Goal: Information Seeking & Learning: Learn about a topic

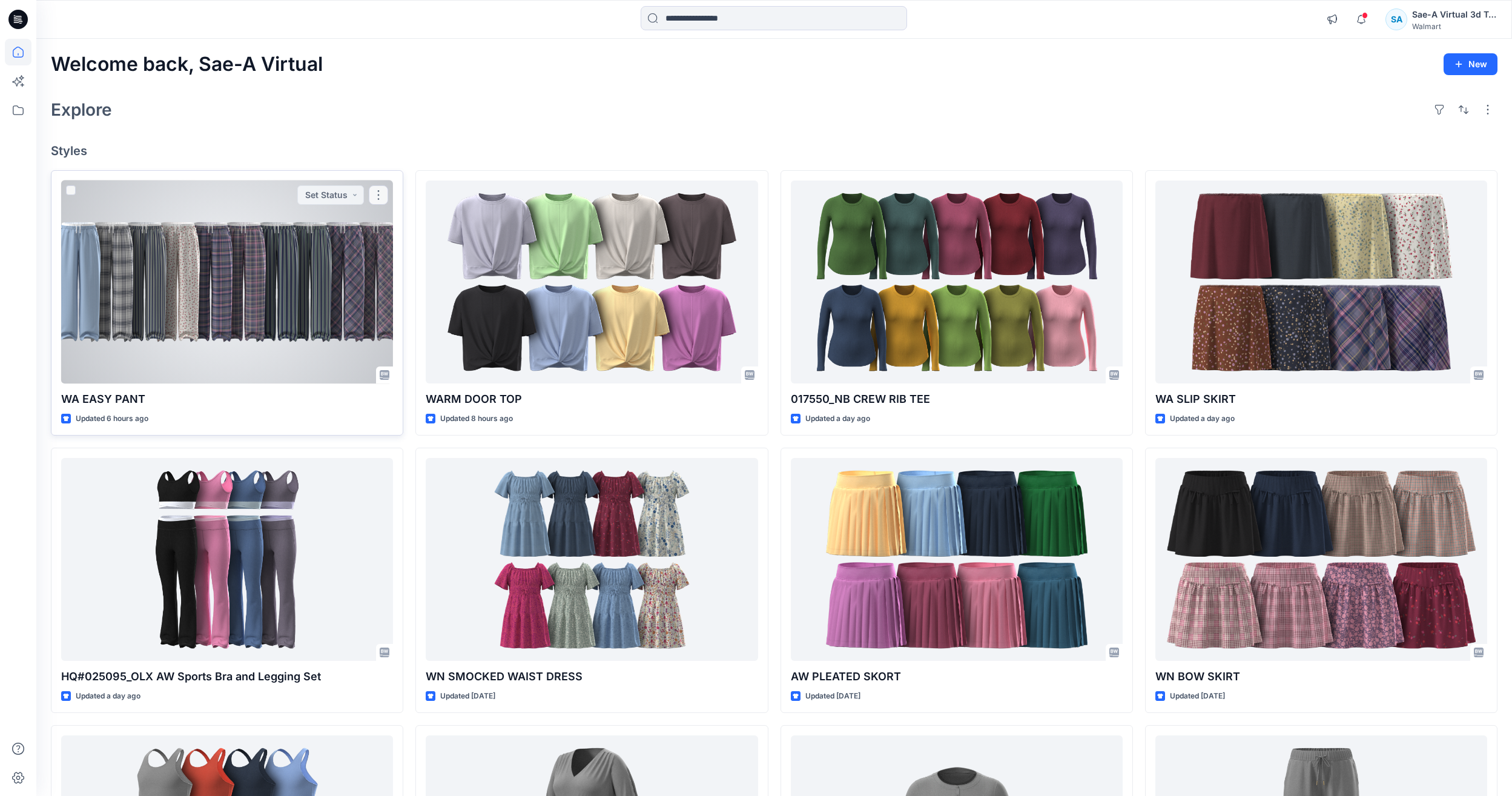
scroll to position [253, 0]
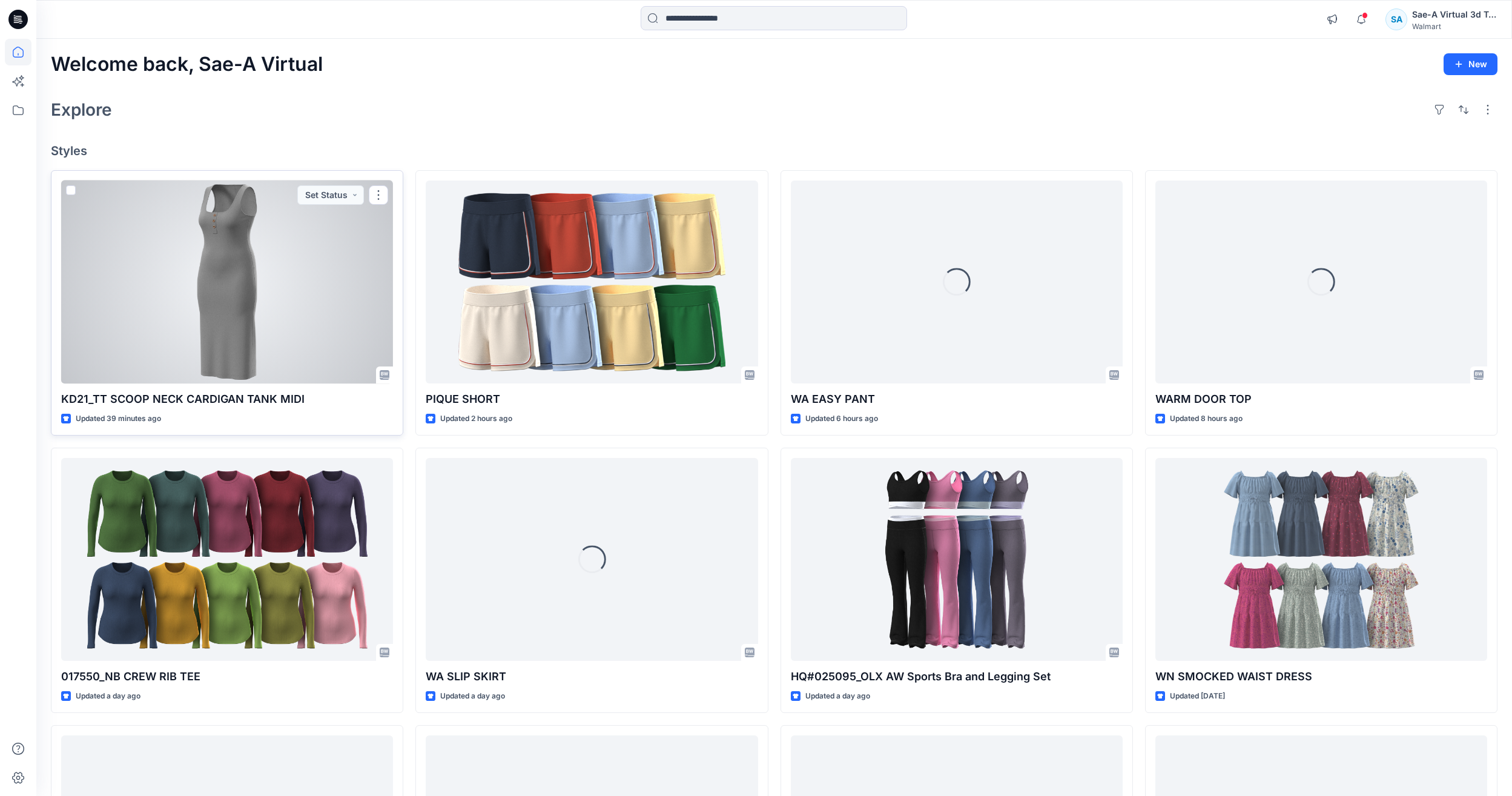
click at [235, 263] on div at bounding box center [227, 282] width 332 height 203
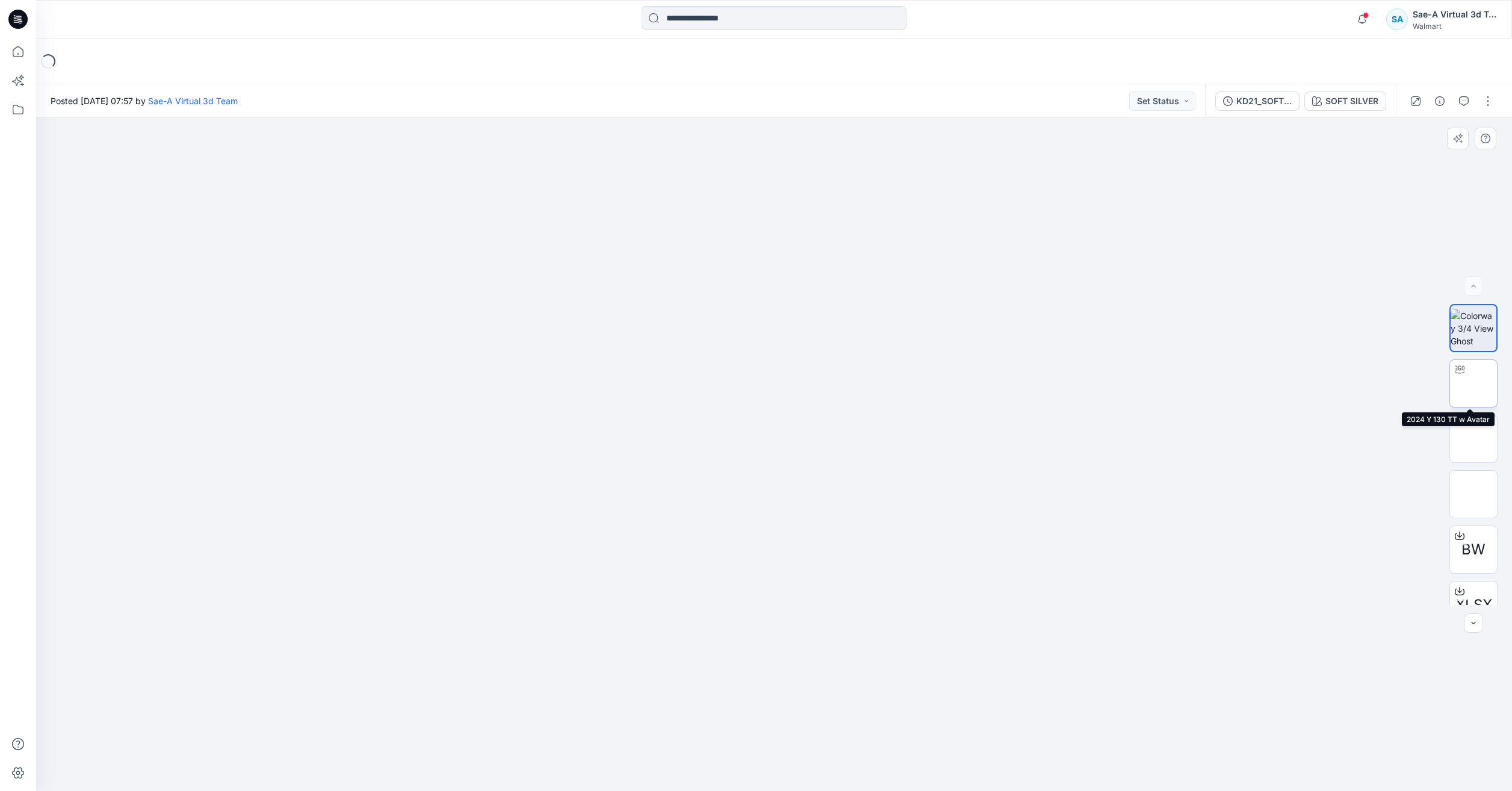
click at [1474, 383] on img at bounding box center [1474, 383] width 0 height 0
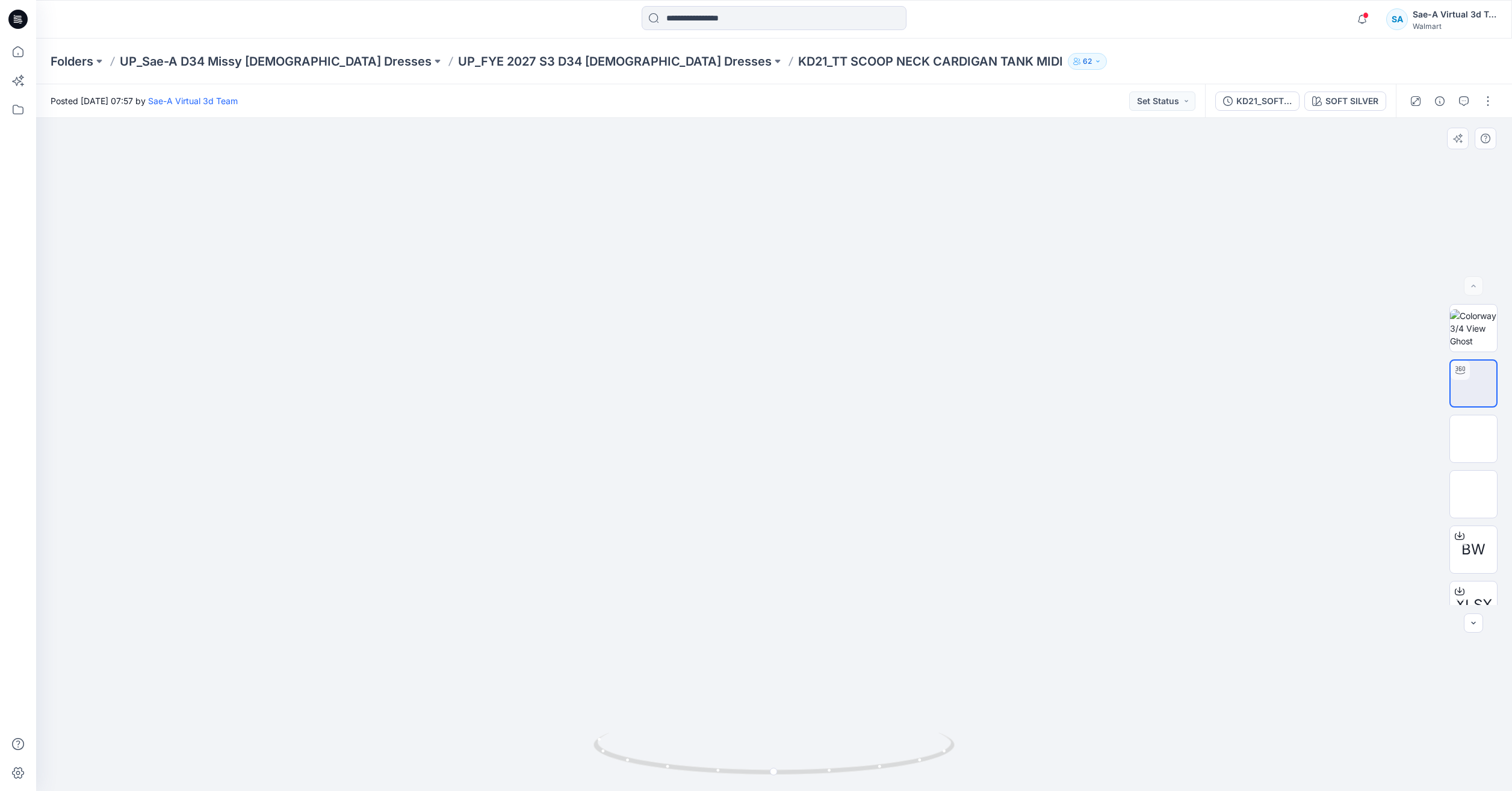
drag, startPoint x: 310, startPoint y: 201, endPoint x: 270, endPoint y: 220, distance: 44.3
click at [310, 201] on div at bounding box center [774, 454] width 1476 height 673
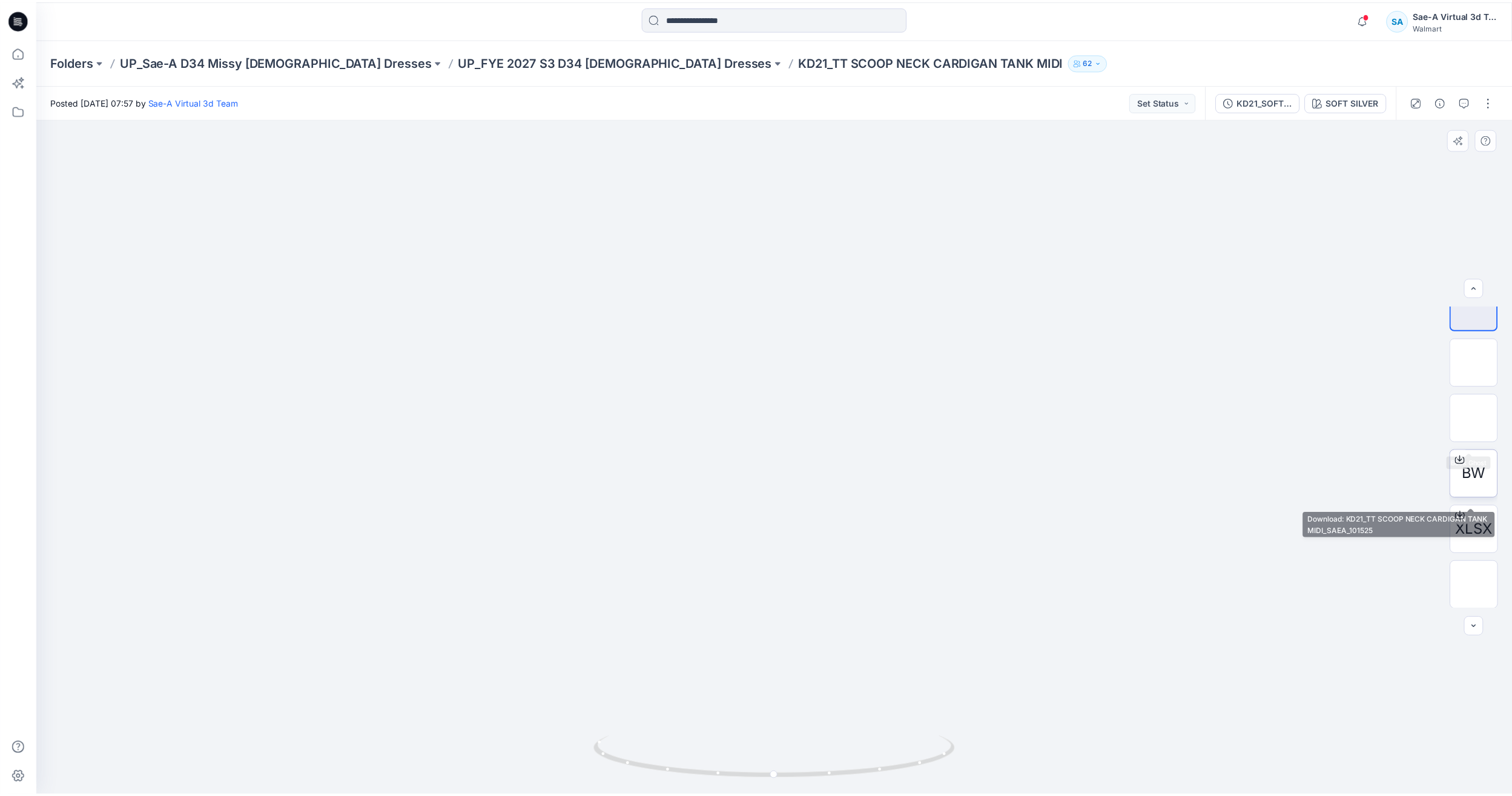
scroll to position [80, 0]
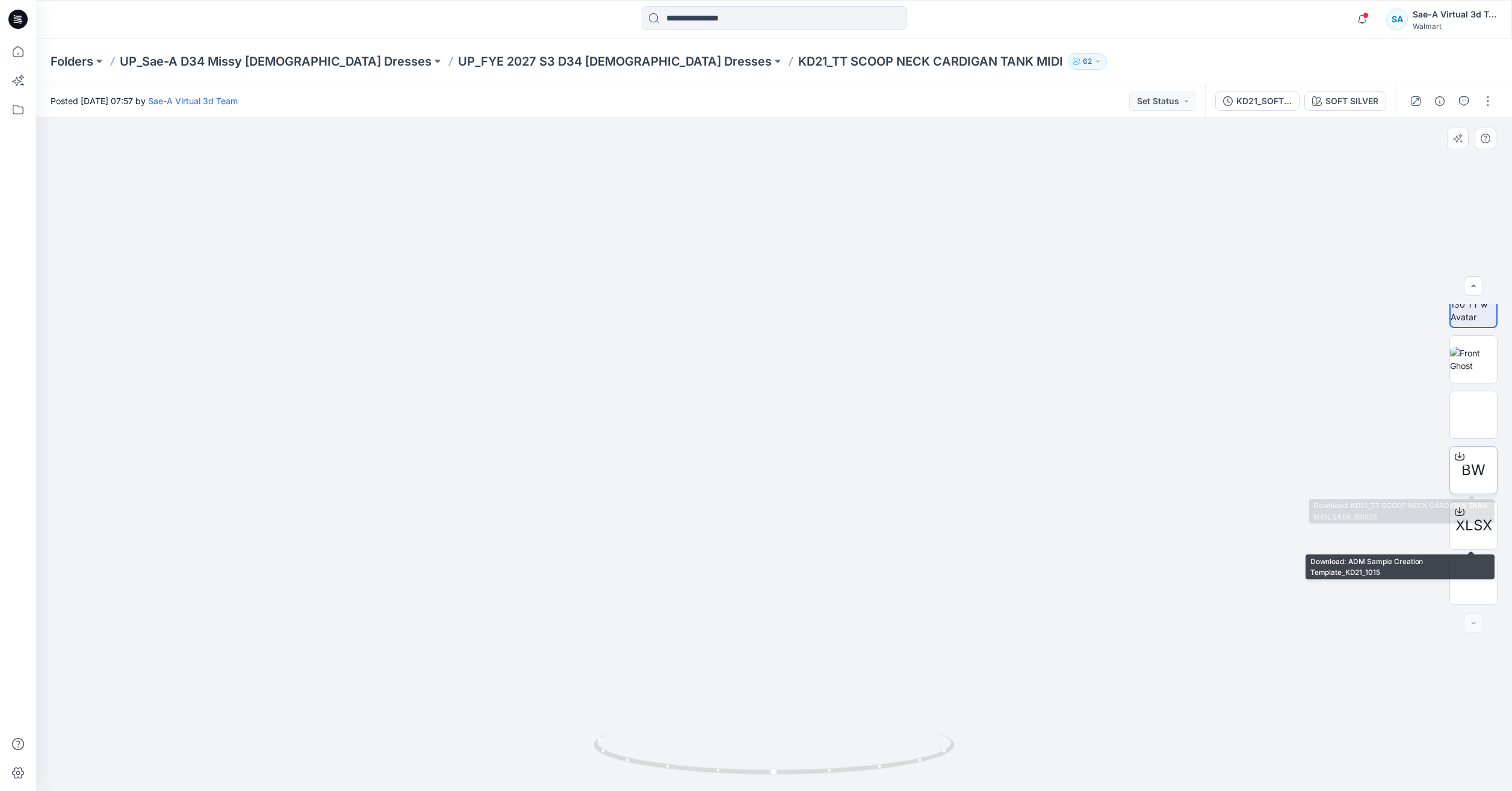
click at [1471, 470] on span "BW" at bounding box center [1473, 470] width 24 height 21
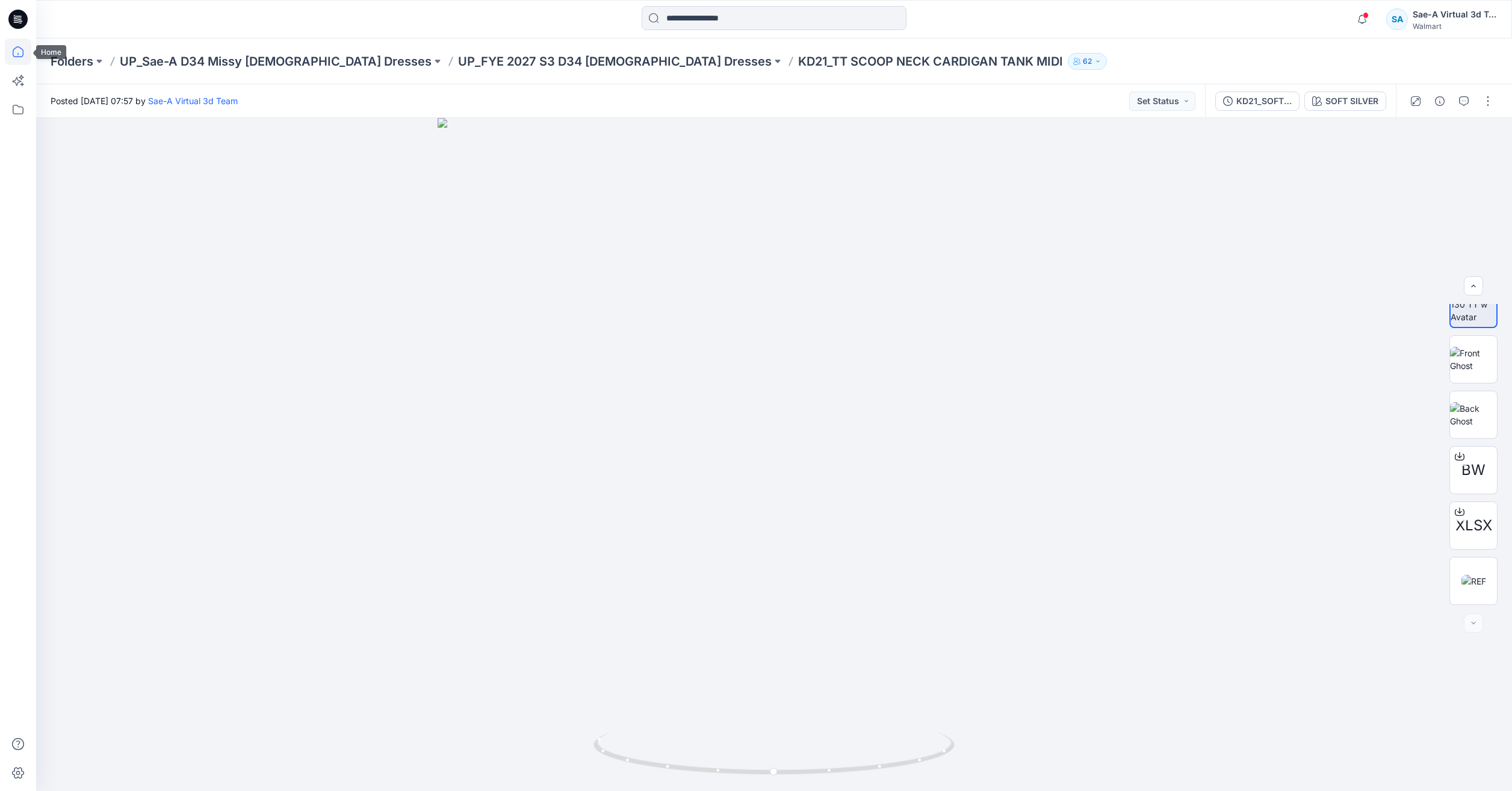
click at [27, 55] on icon at bounding box center [18, 52] width 26 height 26
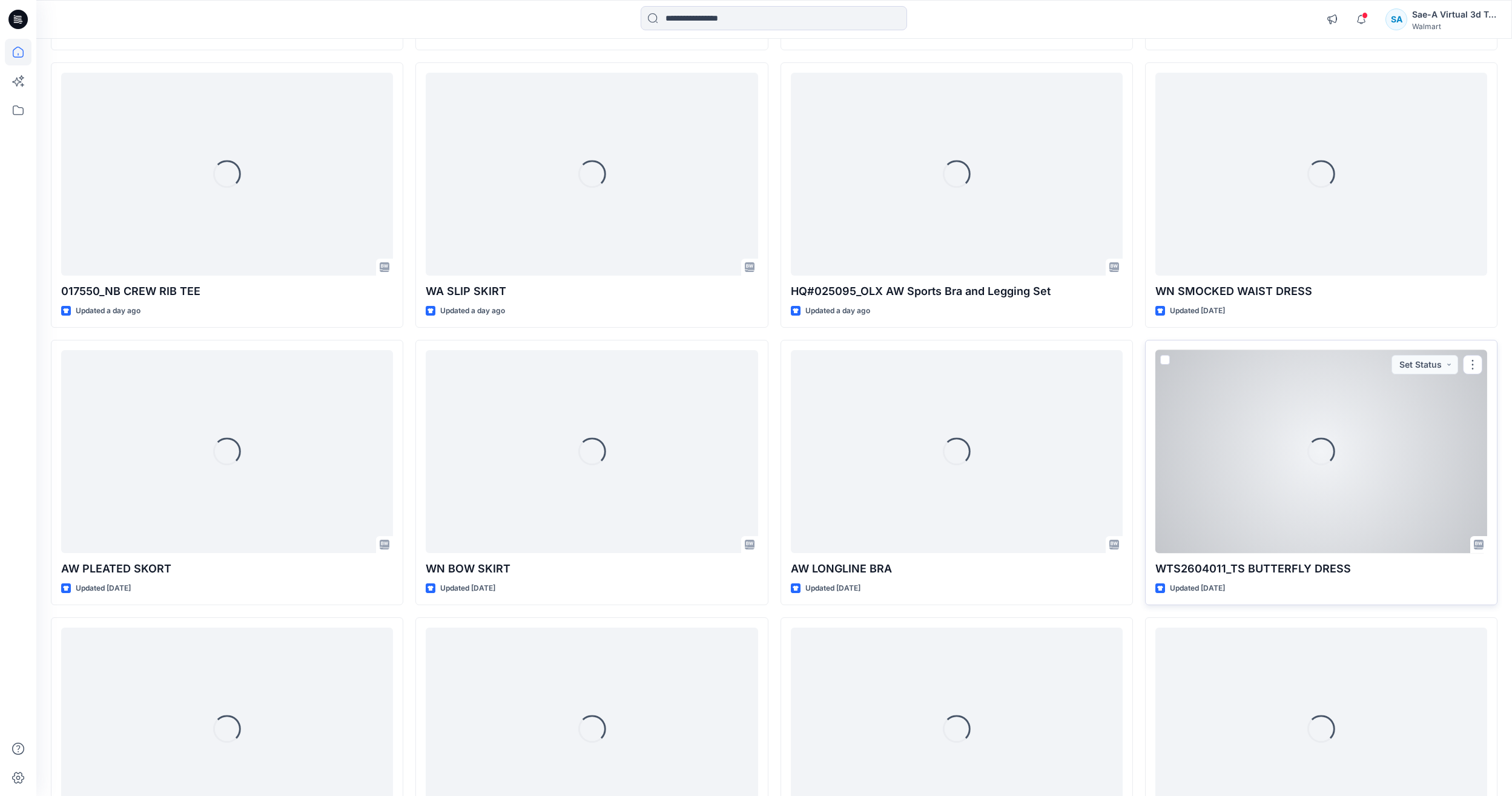
scroll to position [495, 0]
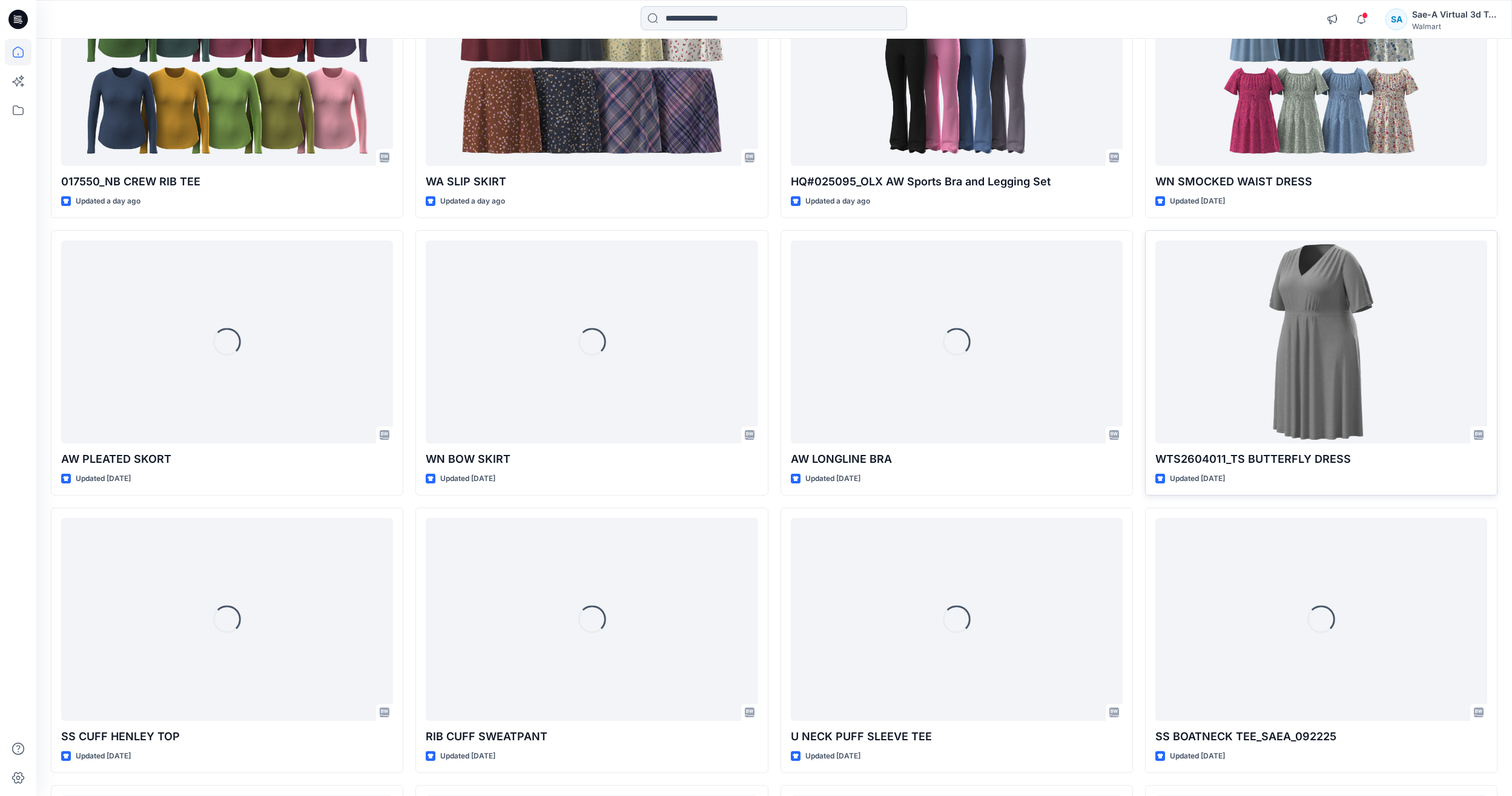
click at [802, 15] on input at bounding box center [773, 18] width 266 height 24
paste input "**********"
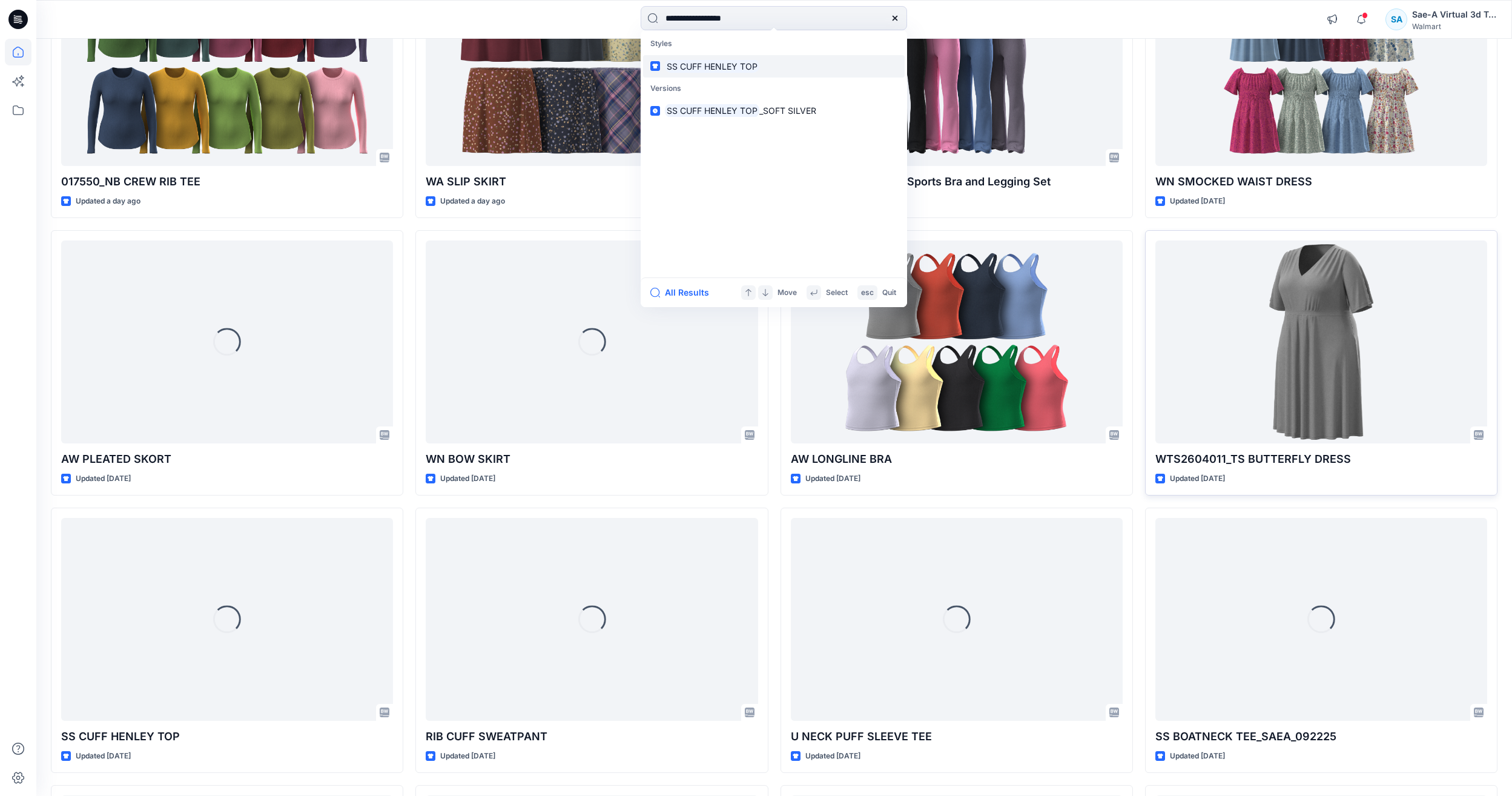
type input "**********"
click at [723, 76] on link "SS CUFF HENLEY TOP" at bounding box center [773, 66] width 261 height 22
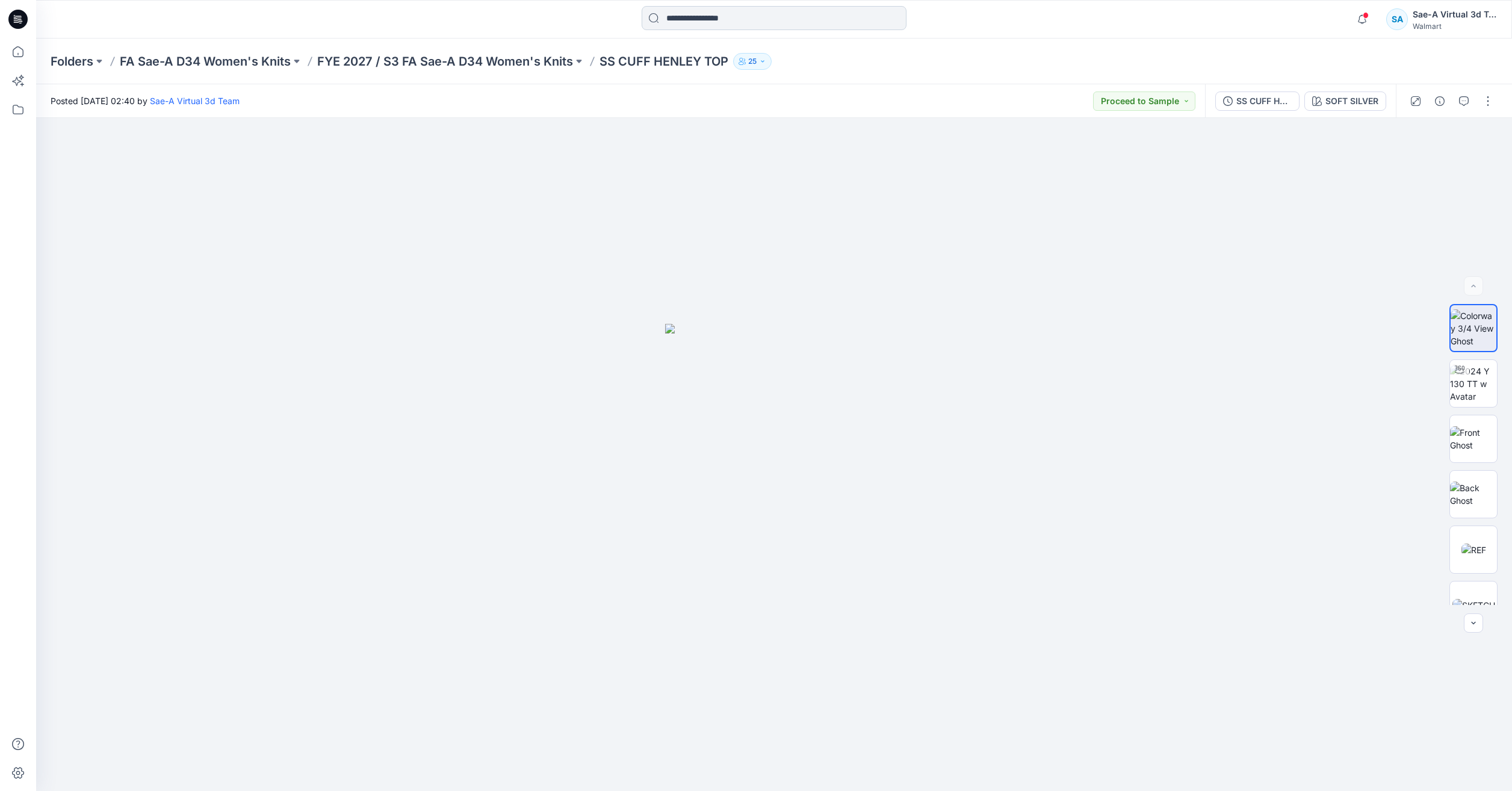
click at [762, 20] on input at bounding box center [774, 18] width 265 height 24
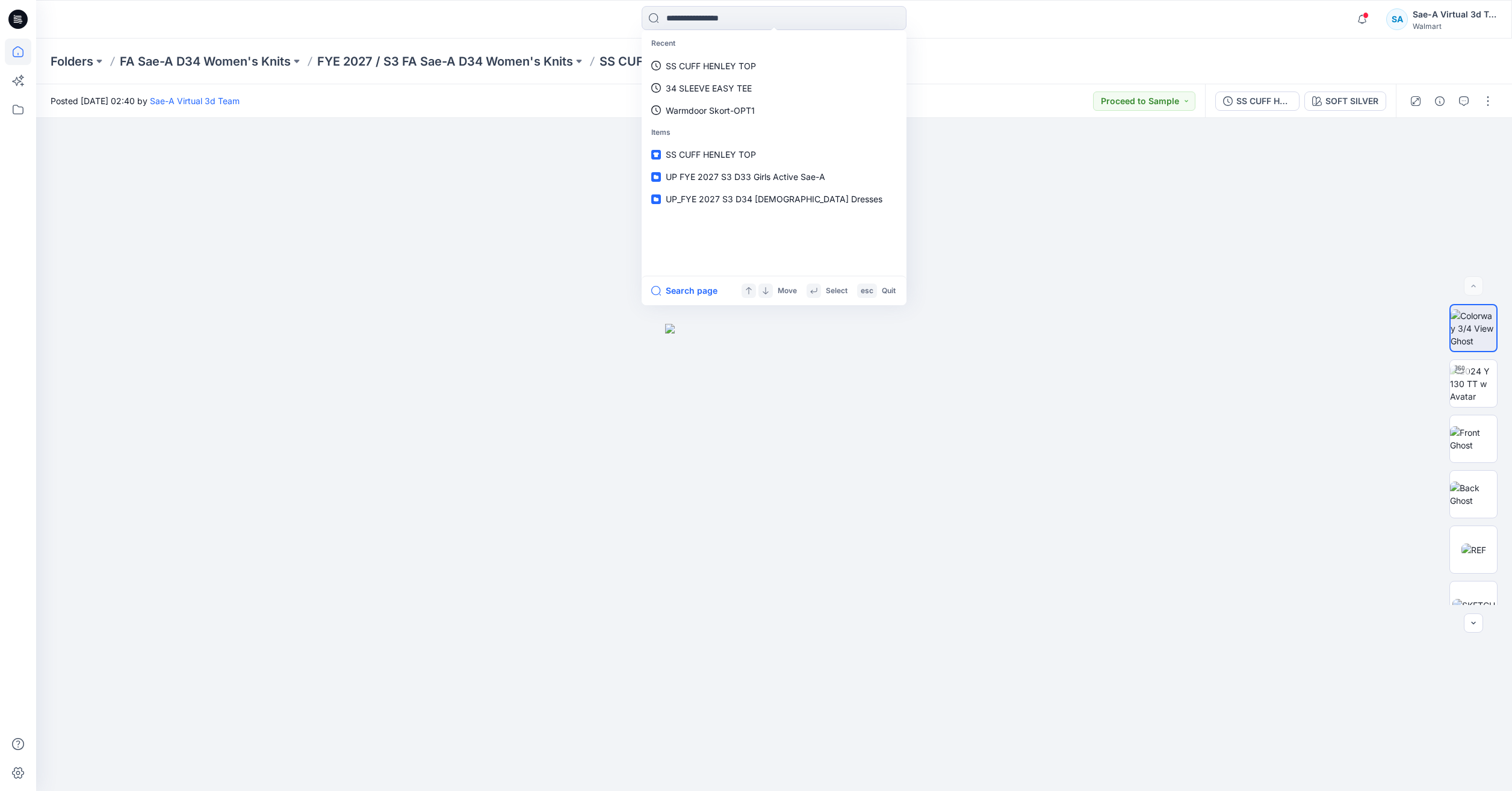
click at [19, 49] on icon at bounding box center [18, 52] width 26 height 26
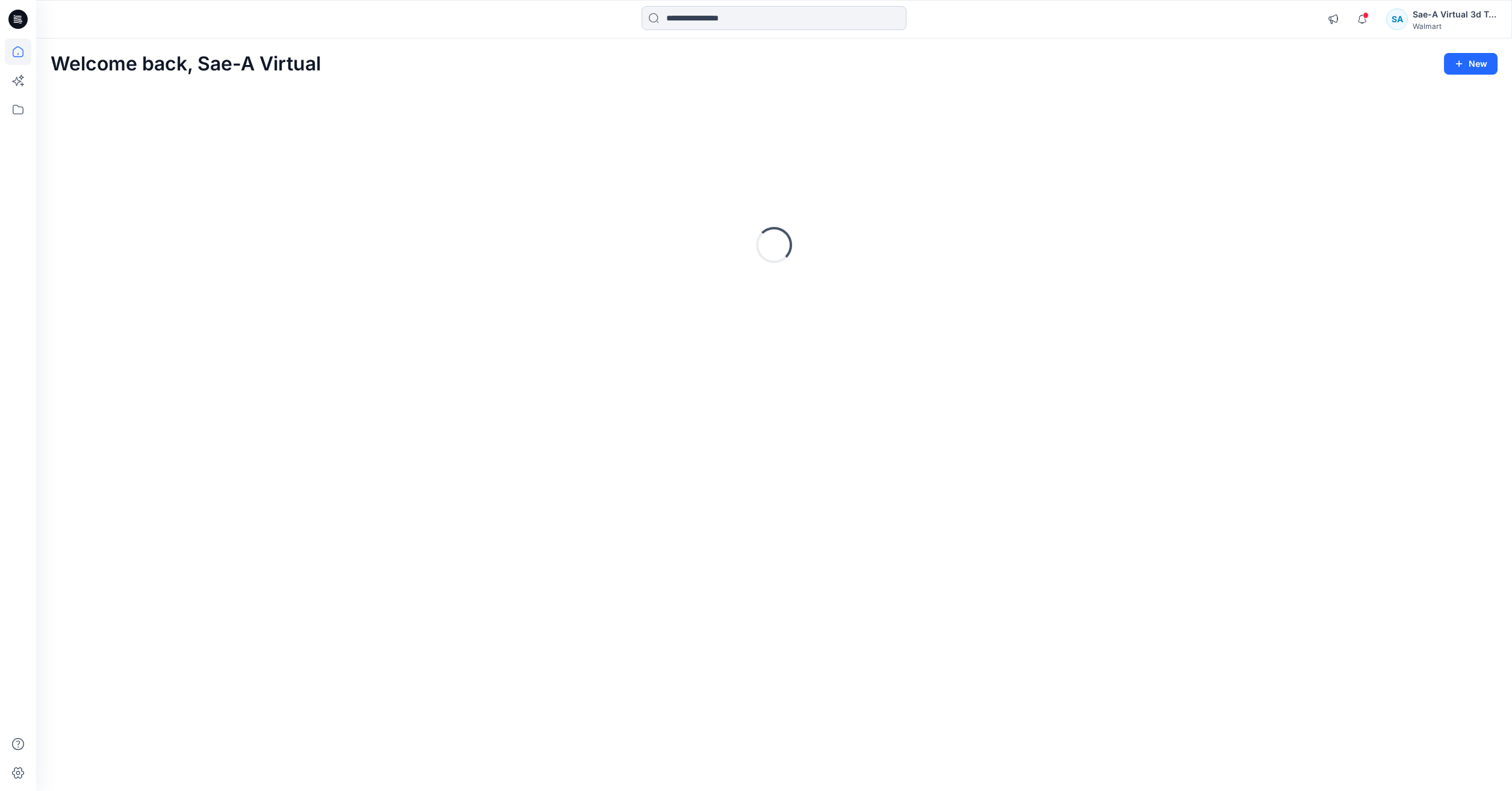
click at [770, 17] on input at bounding box center [774, 18] width 265 height 24
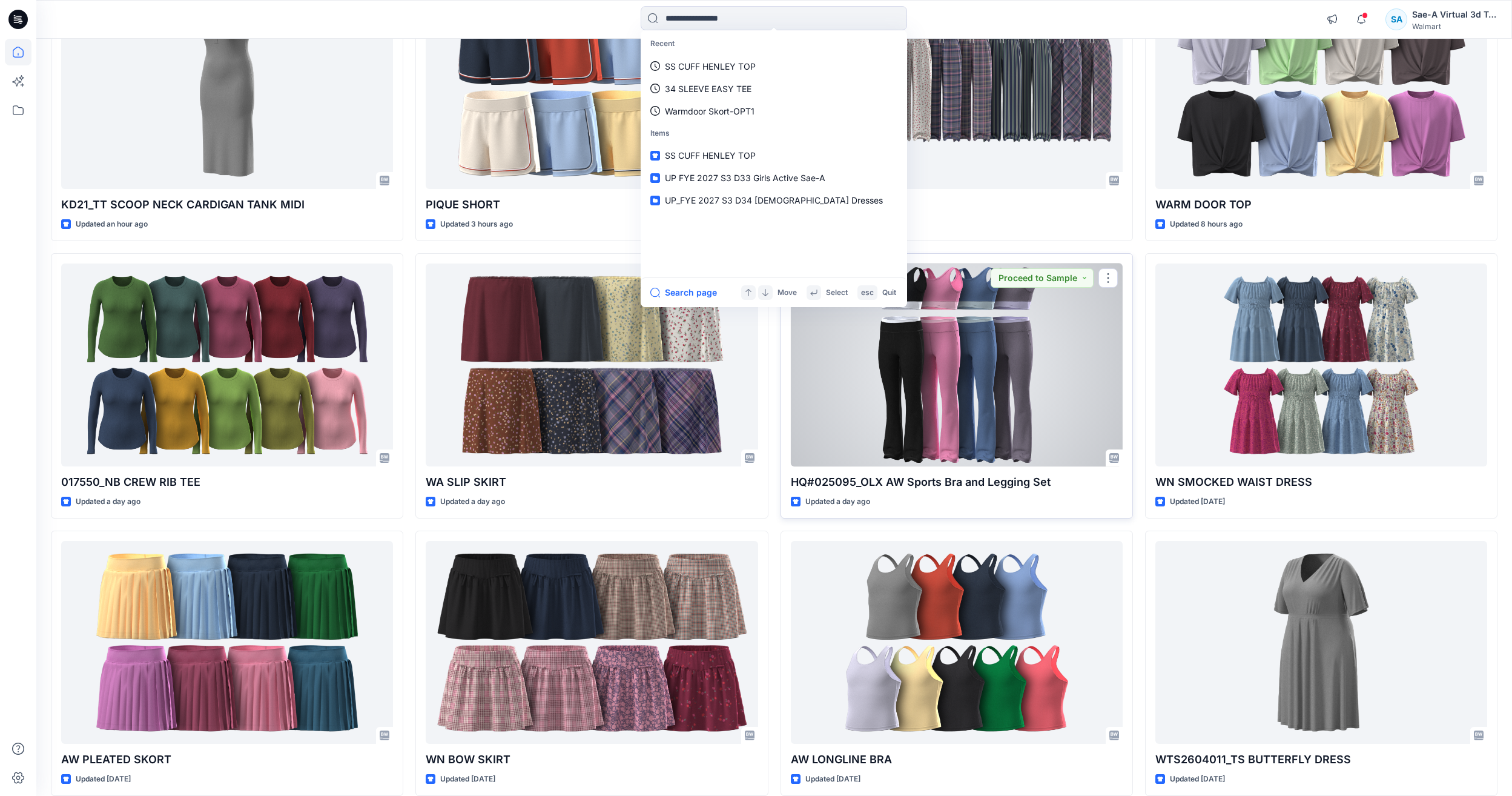
scroll to position [242, 0]
